Goal: Task Accomplishment & Management: Manage account settings

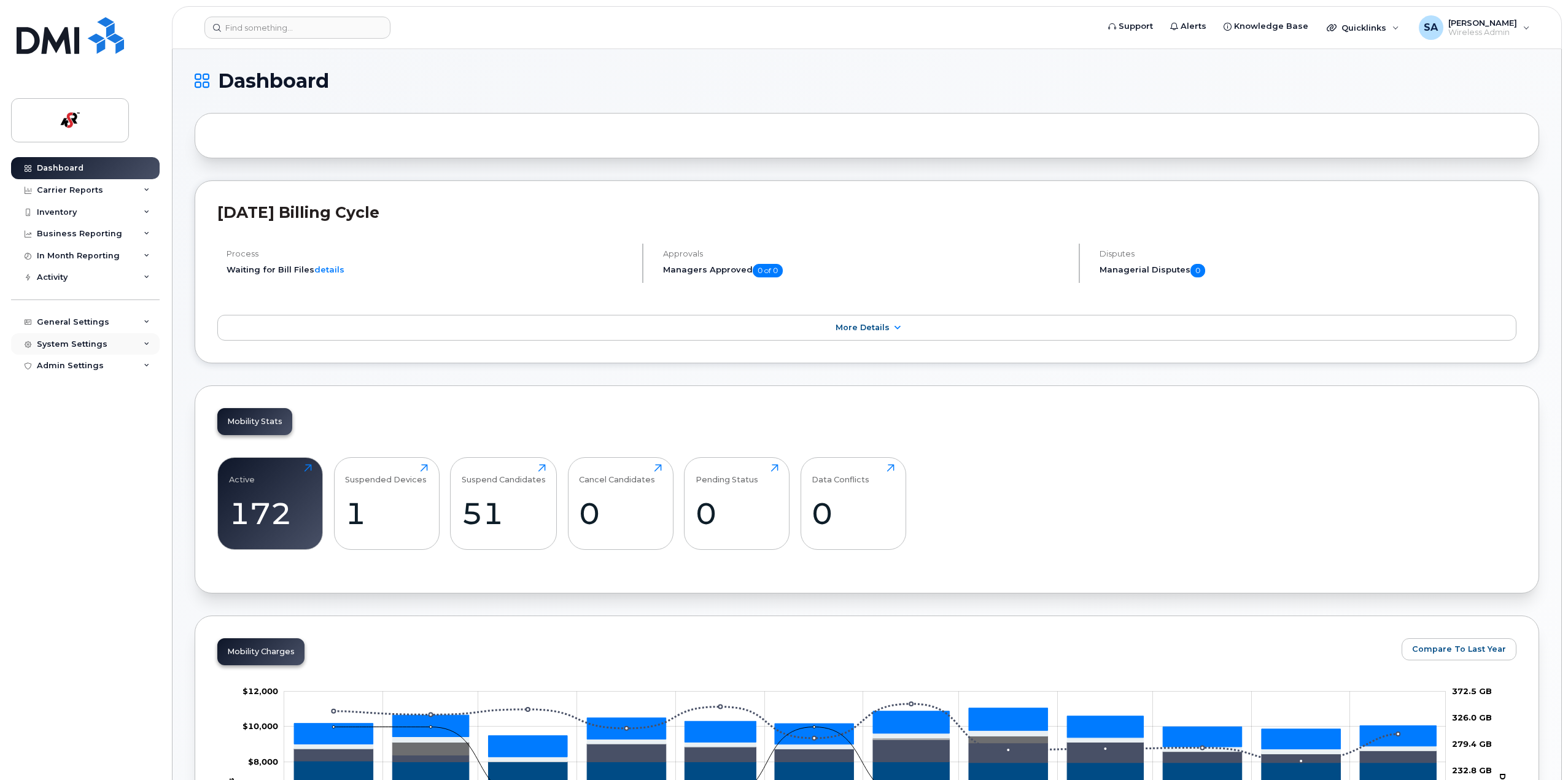
click at [81, 342] on div "System Settings" at bounding box center [71, 344] width 71 height 10
click at [70, 324] on div "General Settings" at bounding box center [72, 322] width 72 height 10
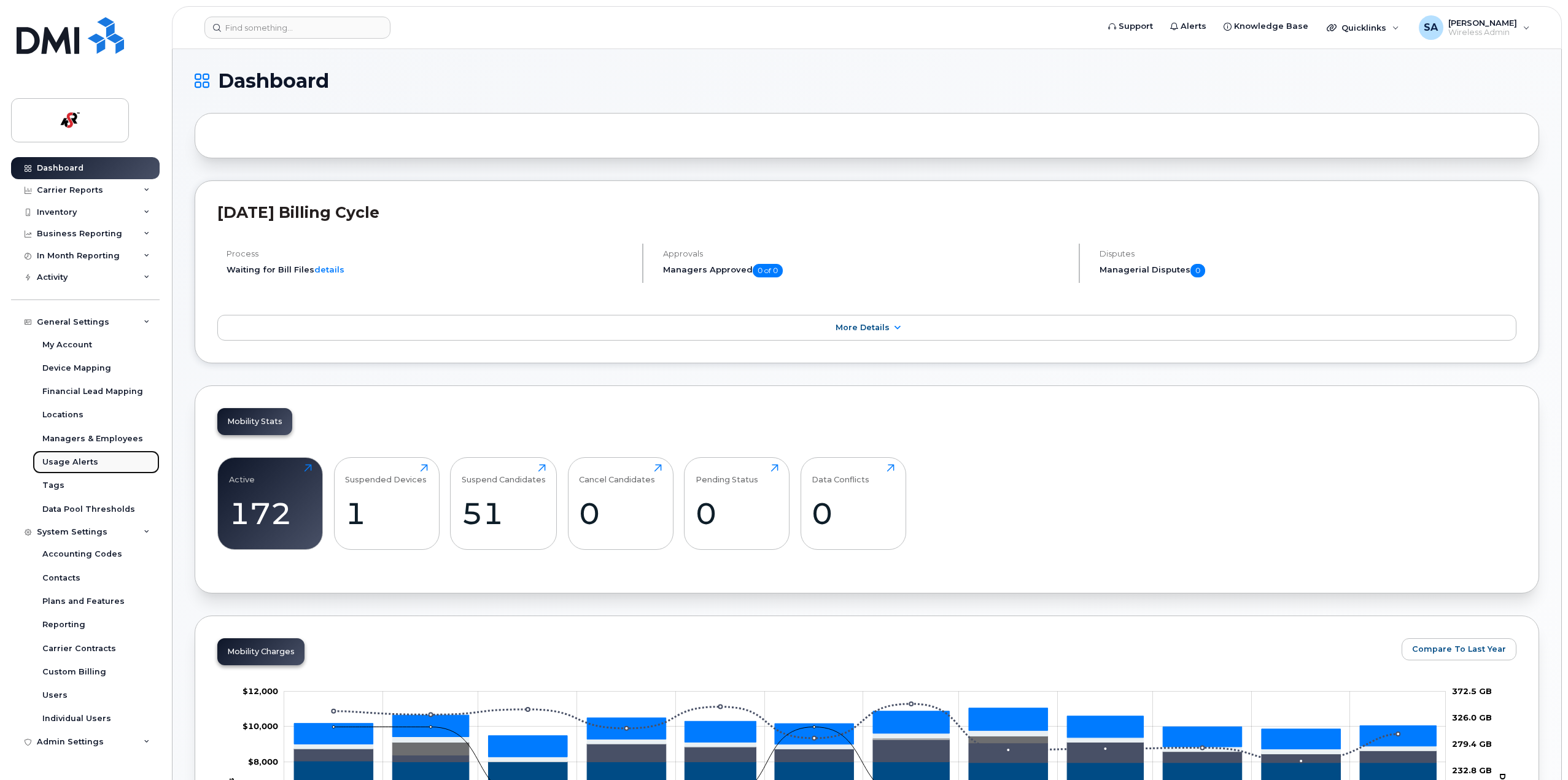
click at [66, 462] on div "Usage Alerts" at bounding box center [70, 462] width 56 height 11
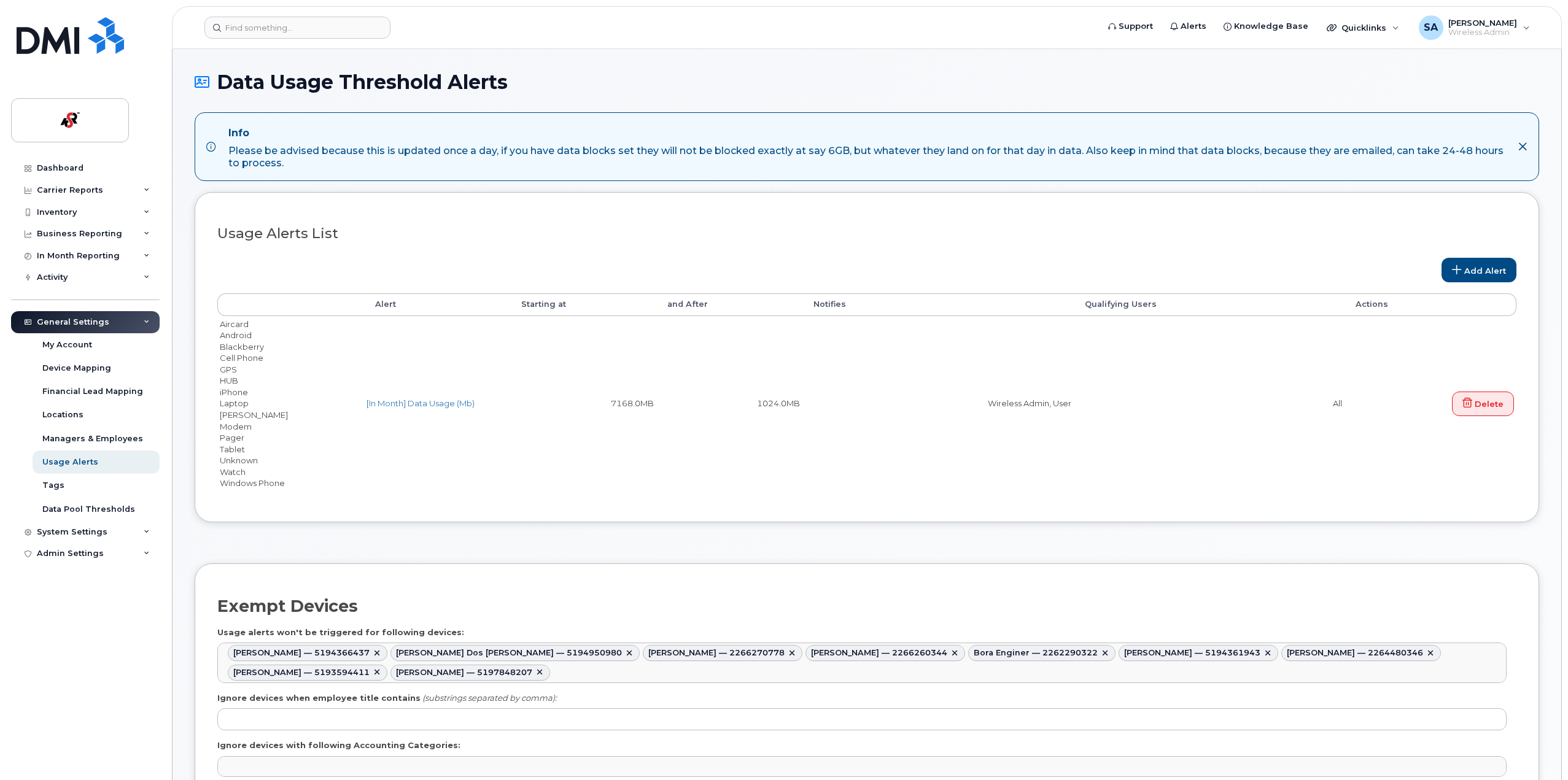
select select
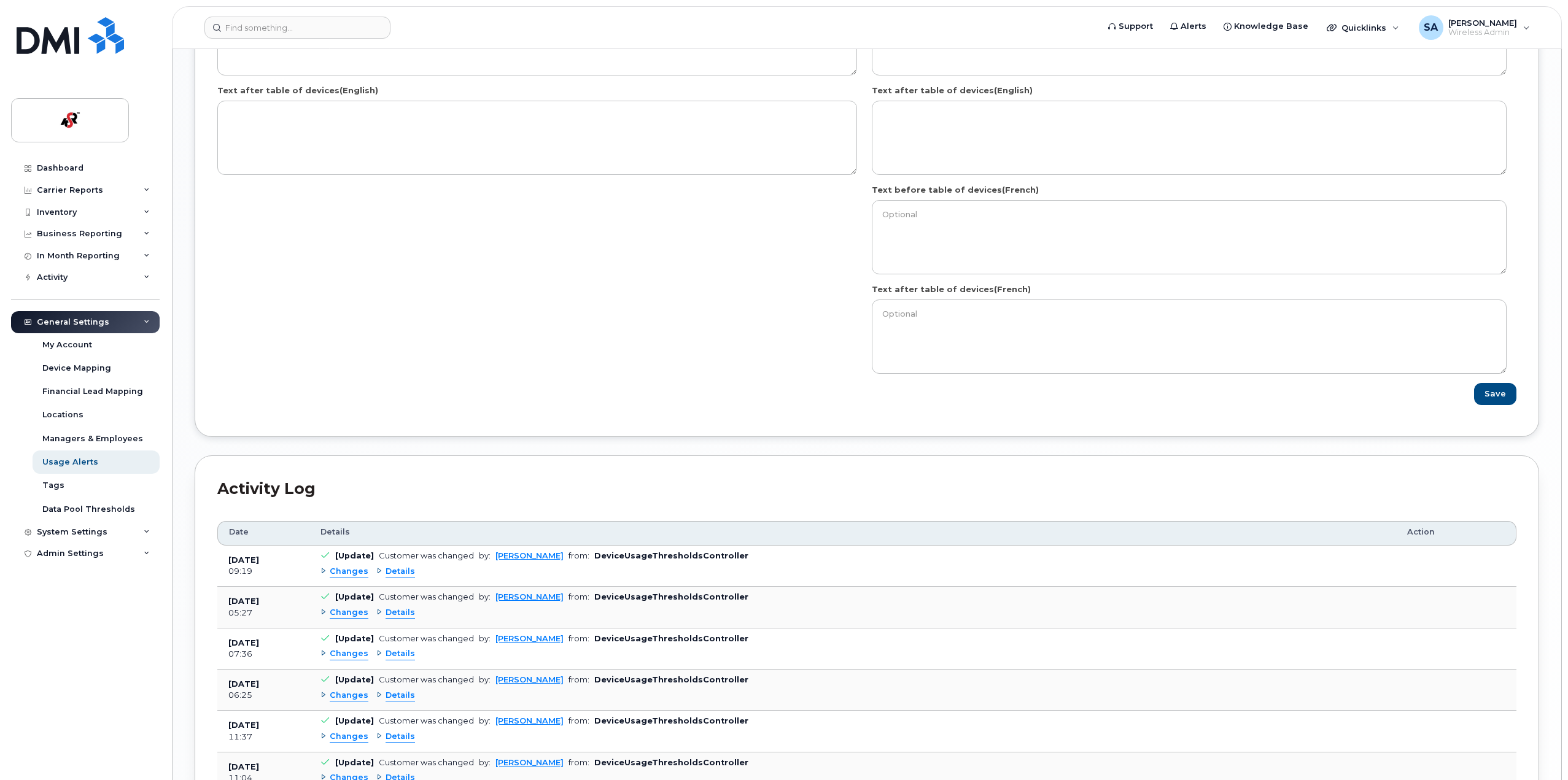
scroll to position [1534, 0]
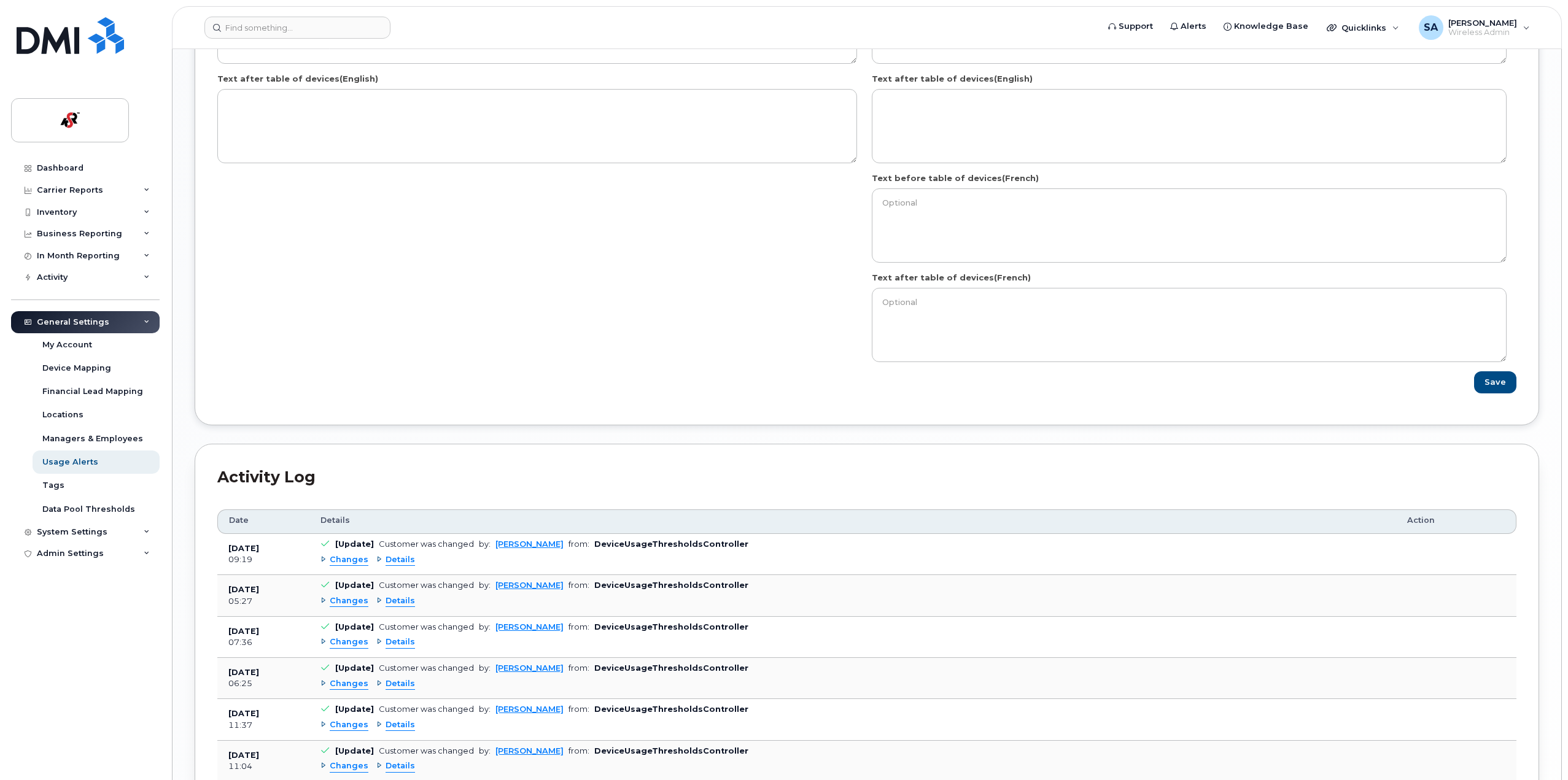
click at [405, 558] on span "Details" at bounding box center [399, 559] width 29 height 12
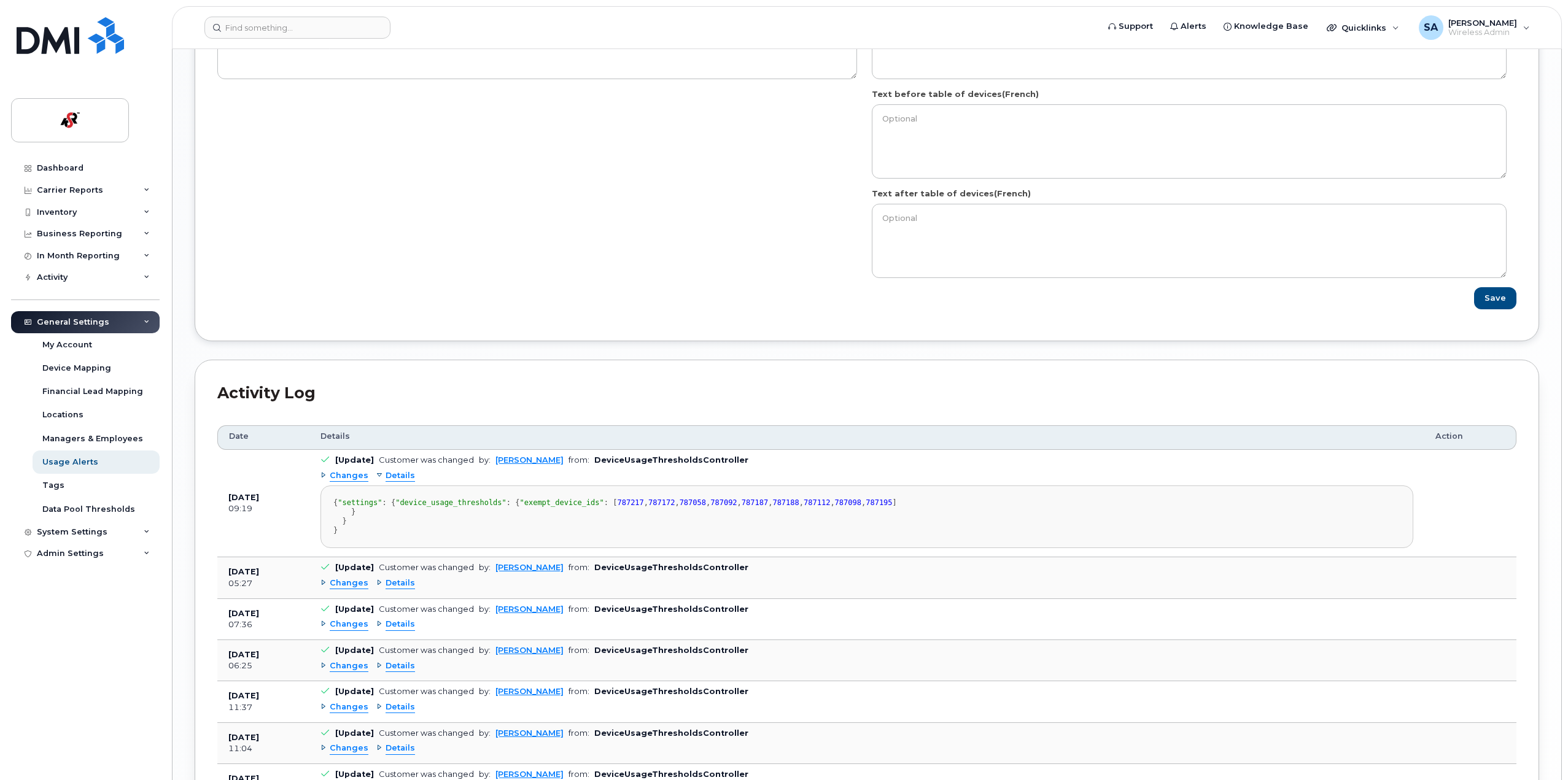
scroll to position [1657, 0]
